Goal: Find contact information: Find contact information

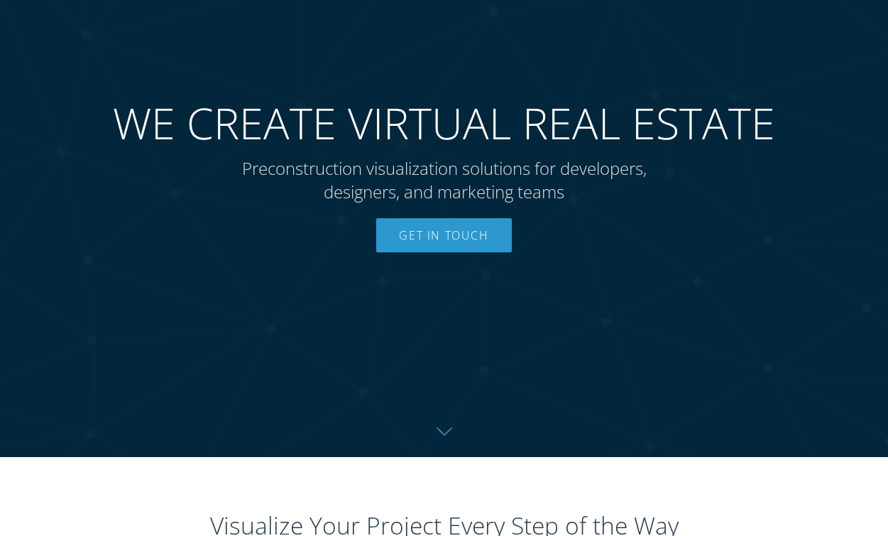
scroll to position [29, 0]
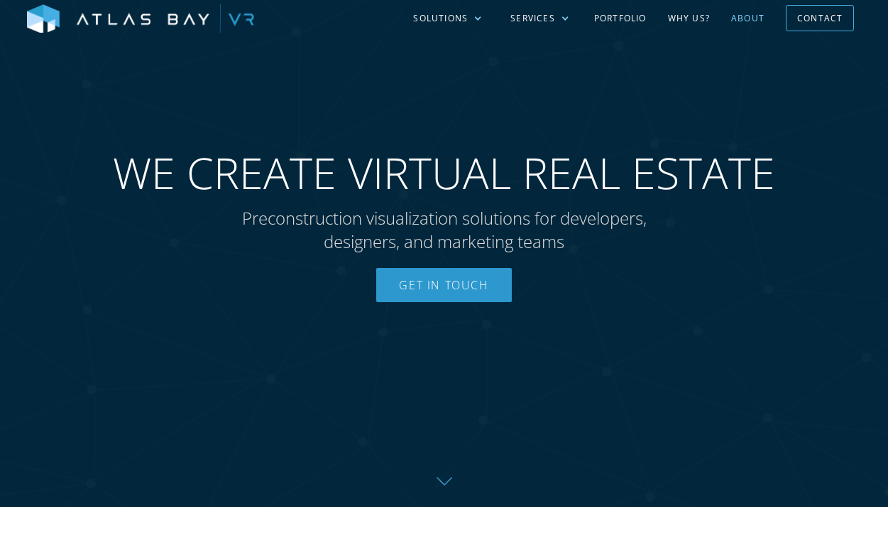
click at [753, 25] on link "About" at bounding box center [748, 18] width 55 height 41
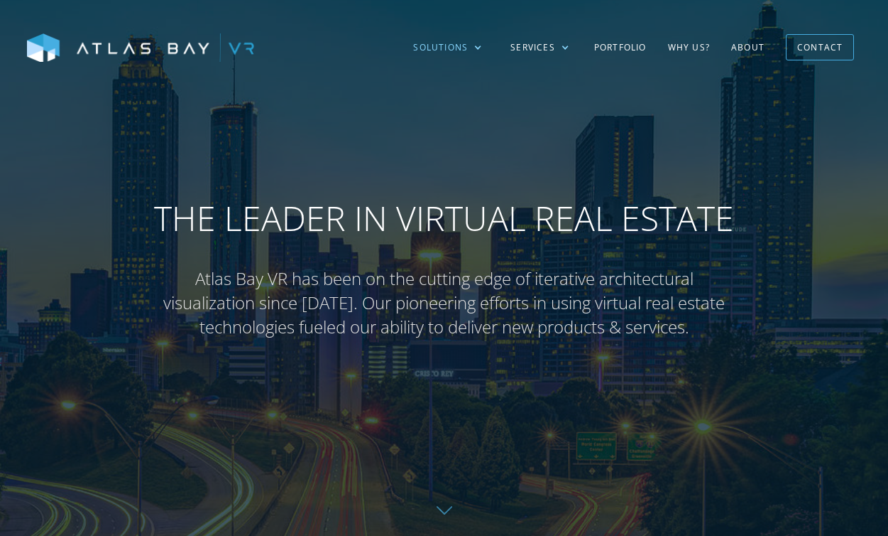
click at [482, 50] on div at bounding box center [478, 47] width 9 height 9
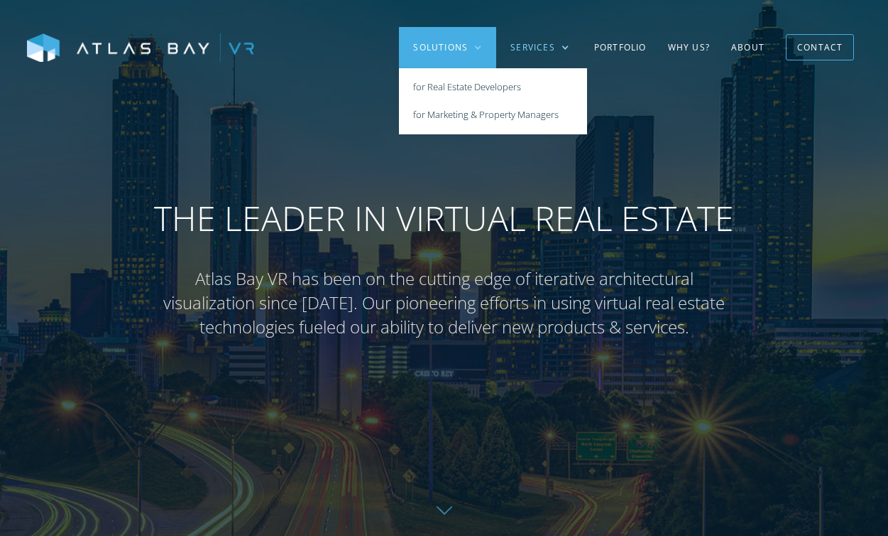
click at [574, 40] on div "Services" at bounding box center [539, 47] width 87 height 41
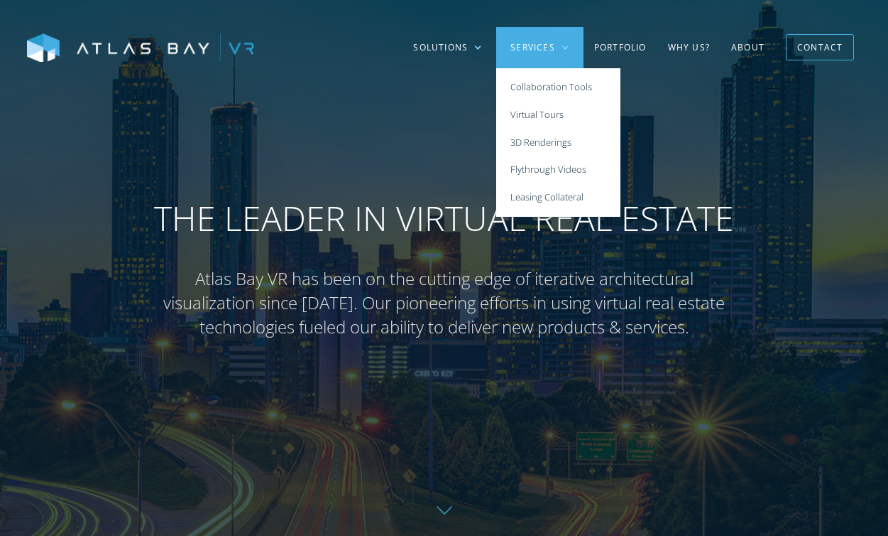
click at [681, 25] on div "Solutions Multi-Family Student Housing Senior Living Residential Industrial Sol…" at bounding box center [444, 47] width 888 height 94
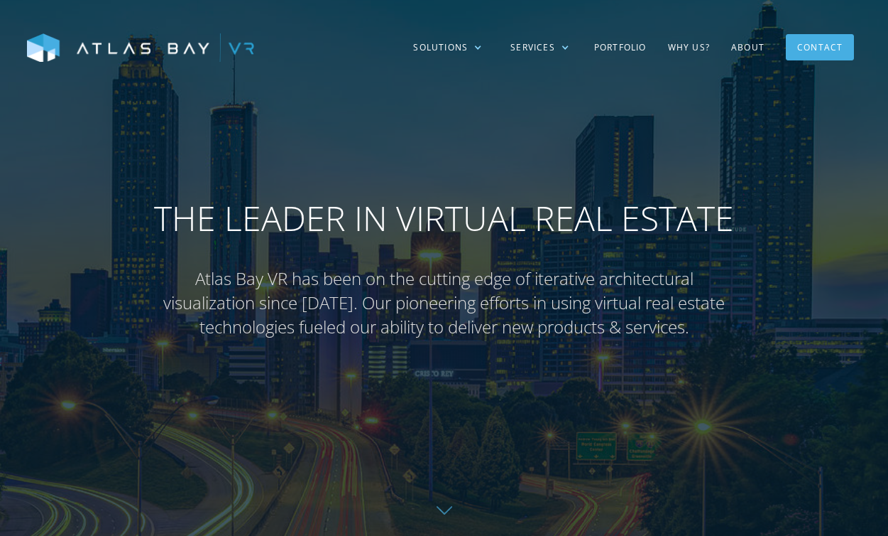
click at [837, 42] on div "Contact" at bounding box center [820, 47] width 45 height 22
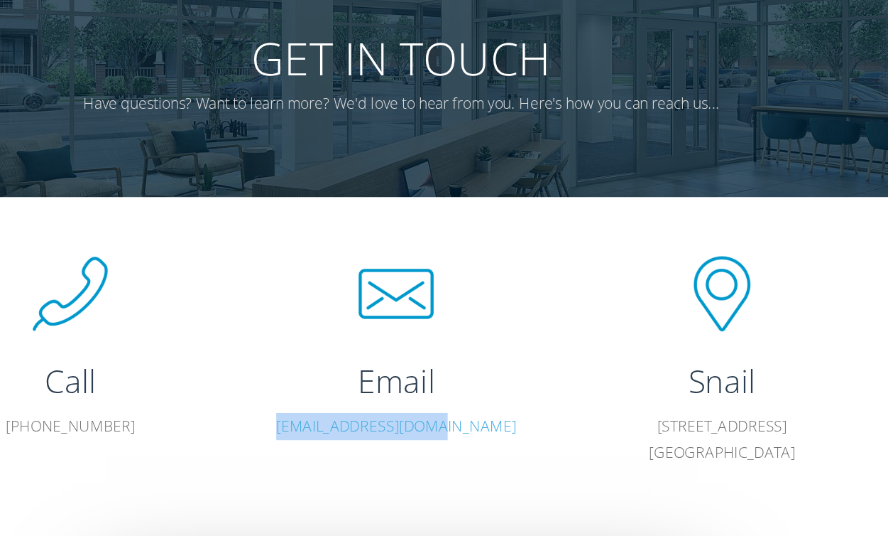
drag, startPoint x: 518, startPoint y: 434, endPoint x: 327, endPoint y: 425, distance: 190.5
click at [327, 425] on div "Email hello@atlasbayvr.com" at bounding box center [440, 371] width 247 height 153
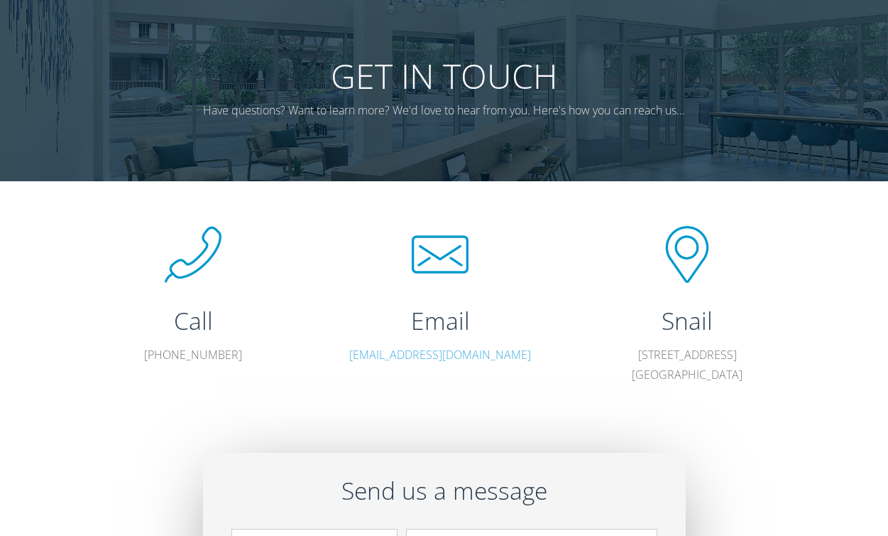
scroll to position [45, 0]
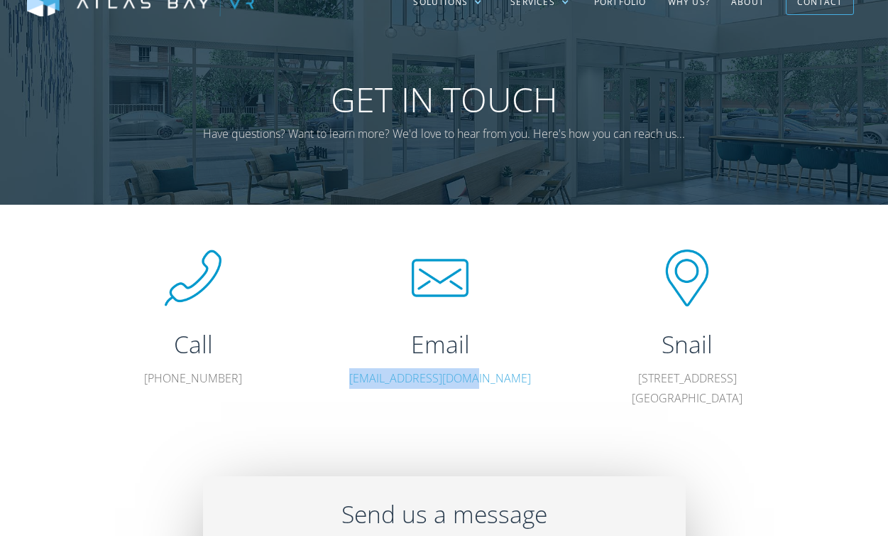
drag, startPoint x: 508, startPoint y: 377, endPoint x: 335, endPoint y: 377, distance: 172.6
click at [335, 377] on div "Email hello@atlasbayvr.com" at bounding box center [440, 325] width 247 height 153
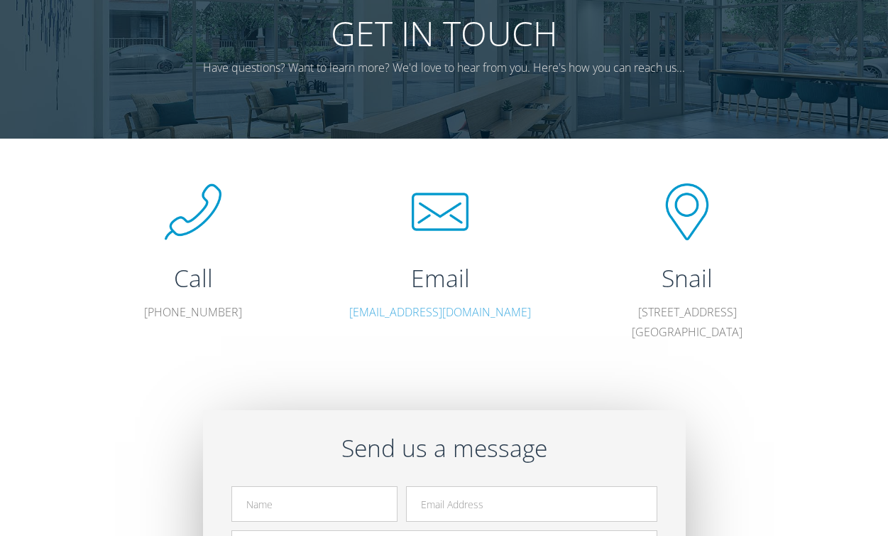
scroll to position [0, 0]
